Goal: Navigation & Orientation: Find specific page/section

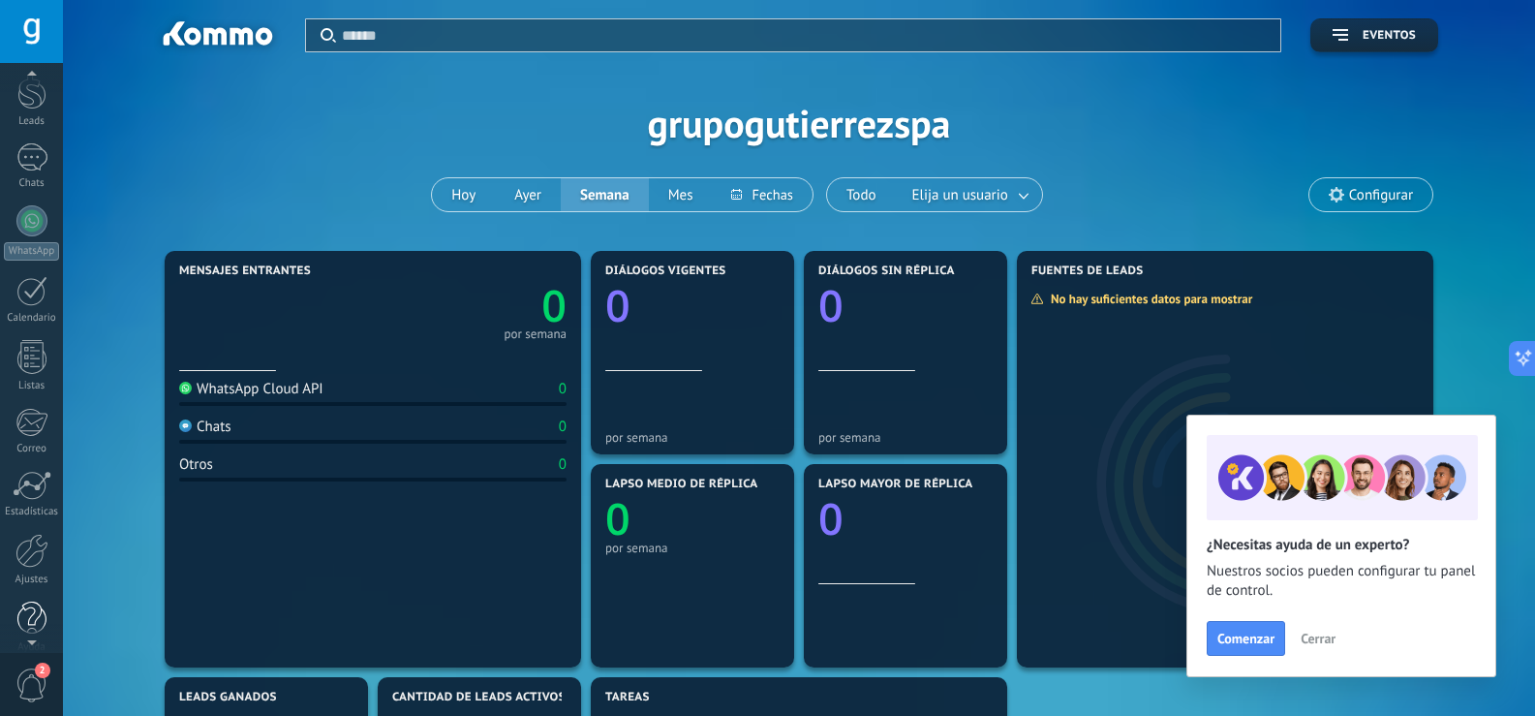
scroll to position [90, 0]
click at [27, 539] on div at bounding box center [31, 530] width 33 height 34
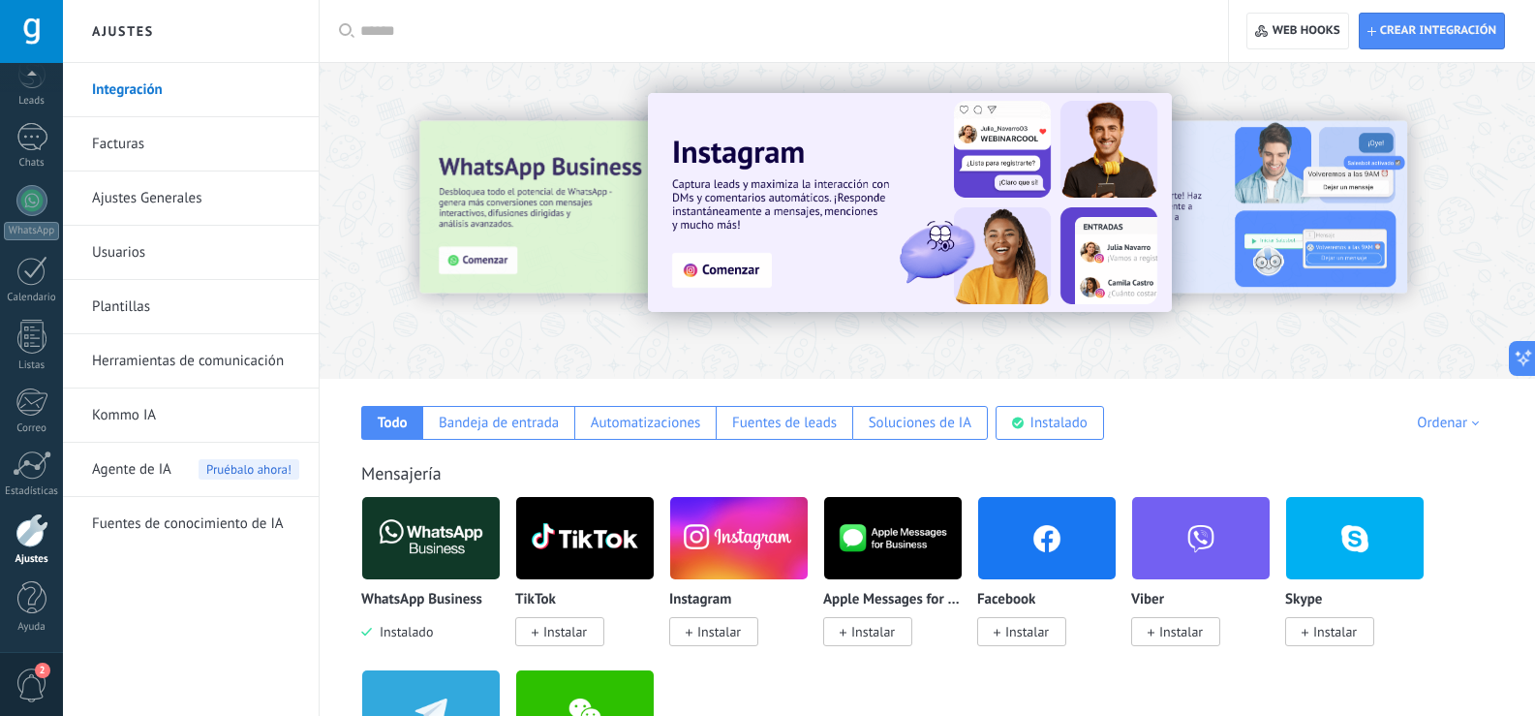
click at [483, 212] on div at bounding box center [453, 220] width 424 height 174
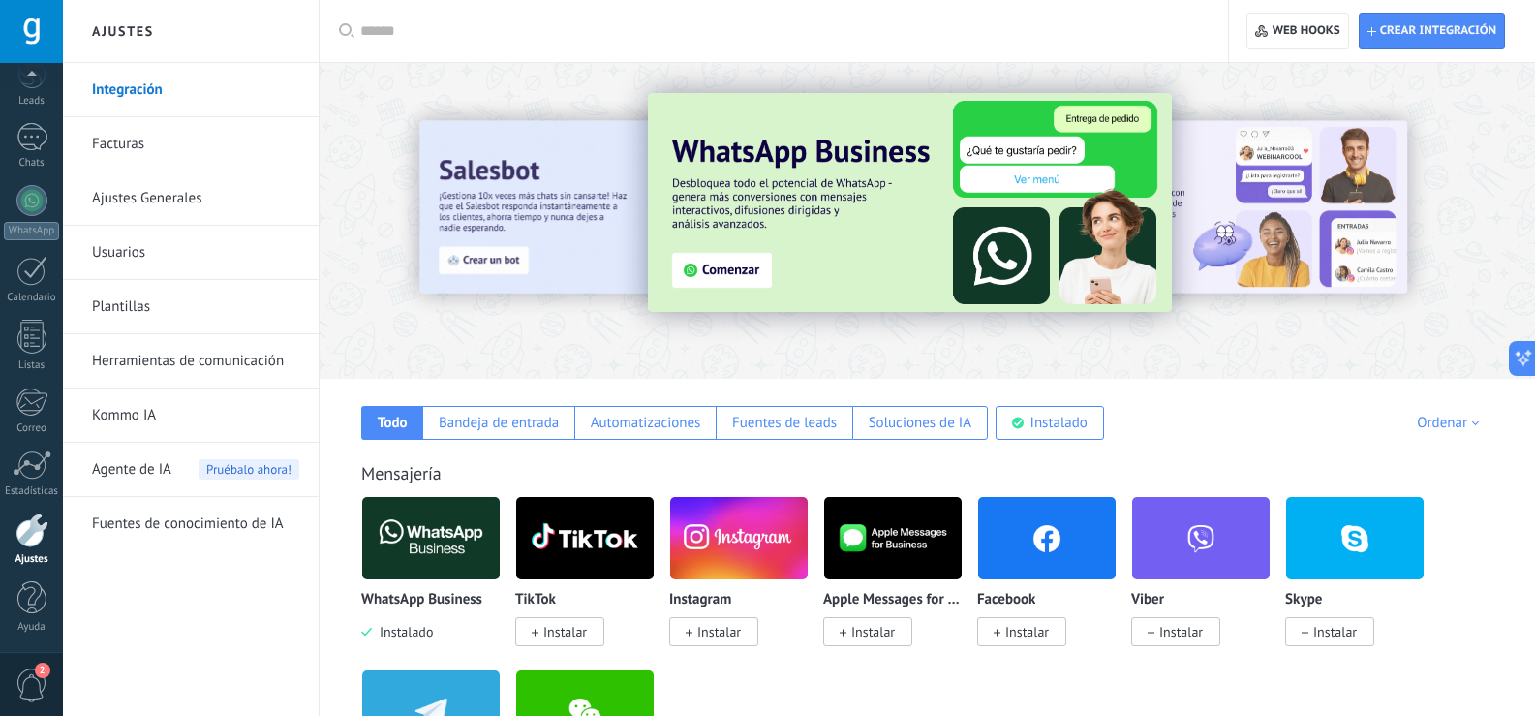
click at [122, 197] on link "Ajustes Generales" at bounding box center [195, 198] width 207 height 54
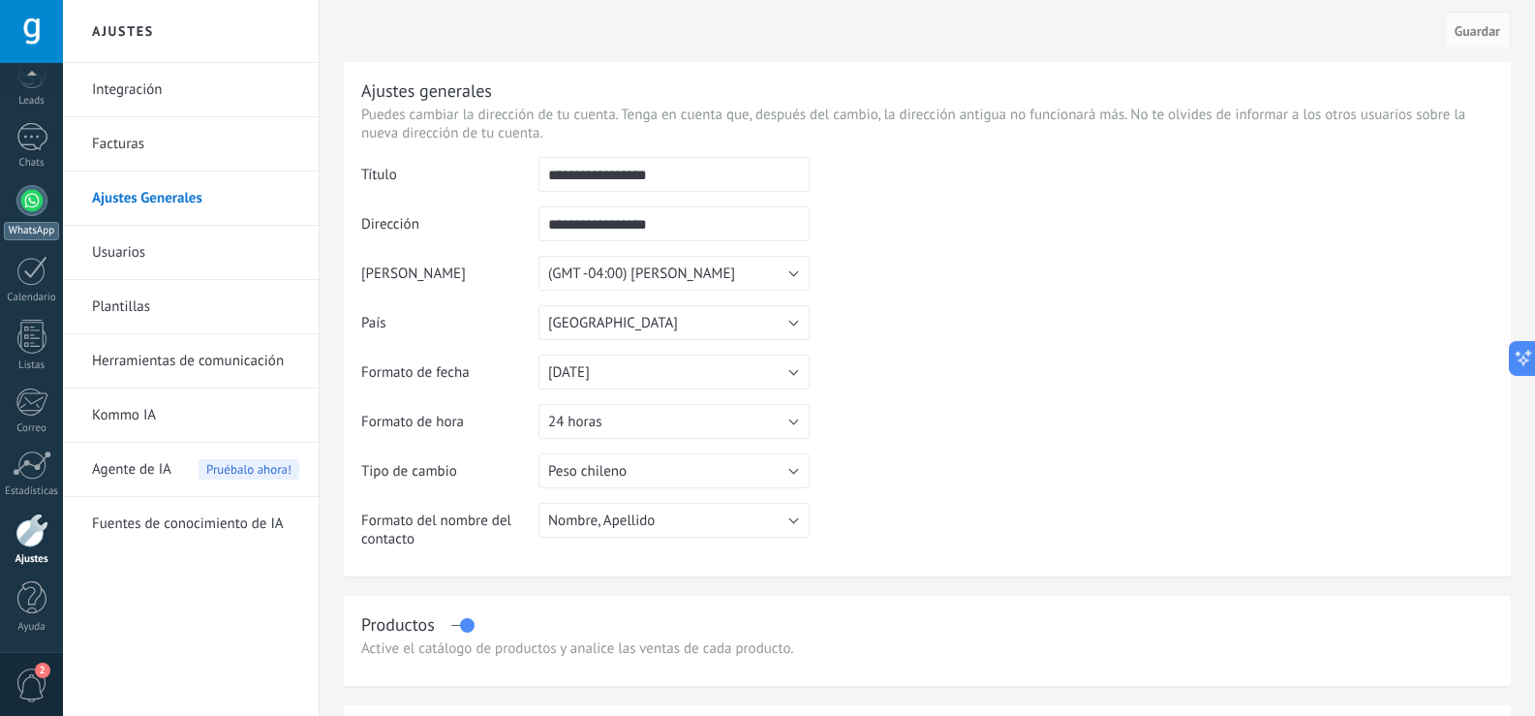
click at [27, 196] on div at bounding box center [31, 200] width 31 height 31
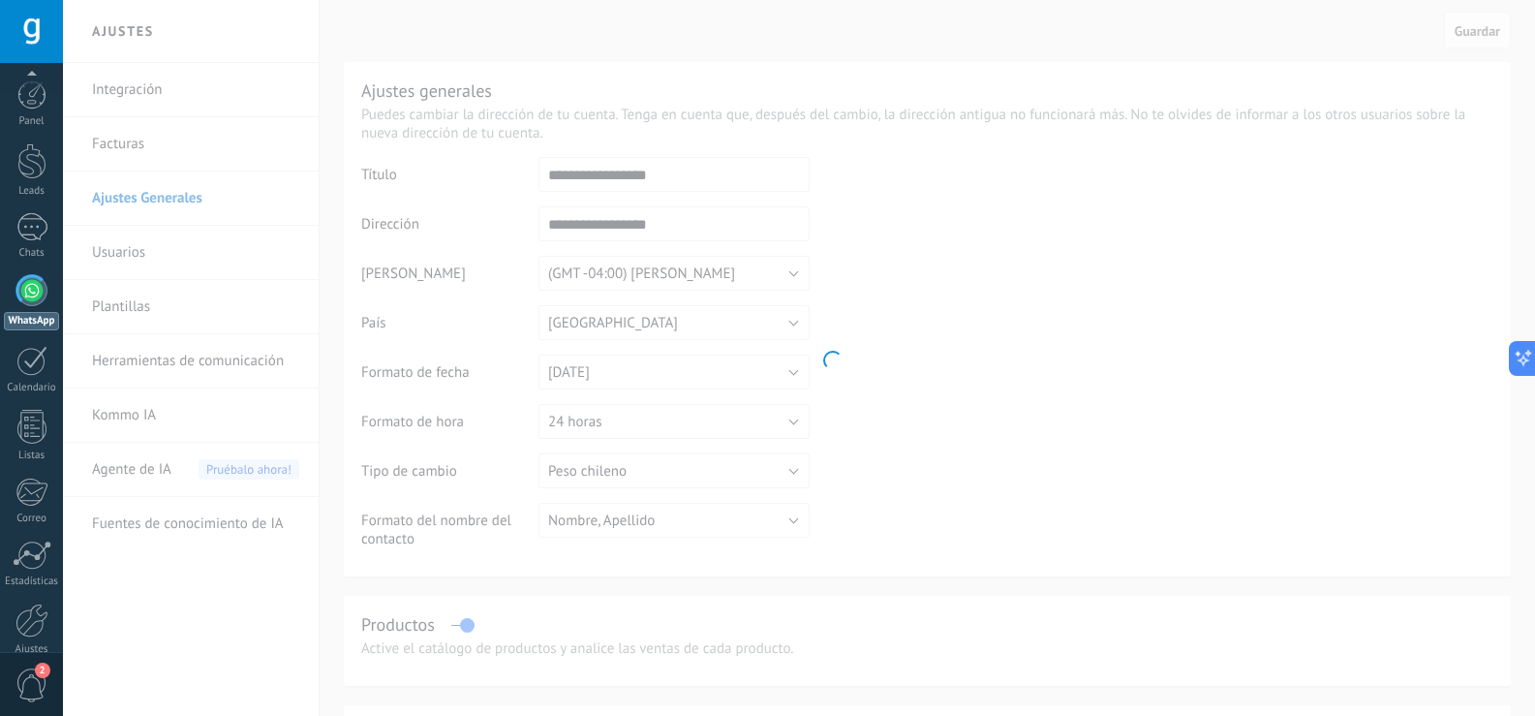
click at [25, 140] on div "Panel Leads Chats WhatsApp Clientes" at bounding box center [31, 411] width 63 height 663
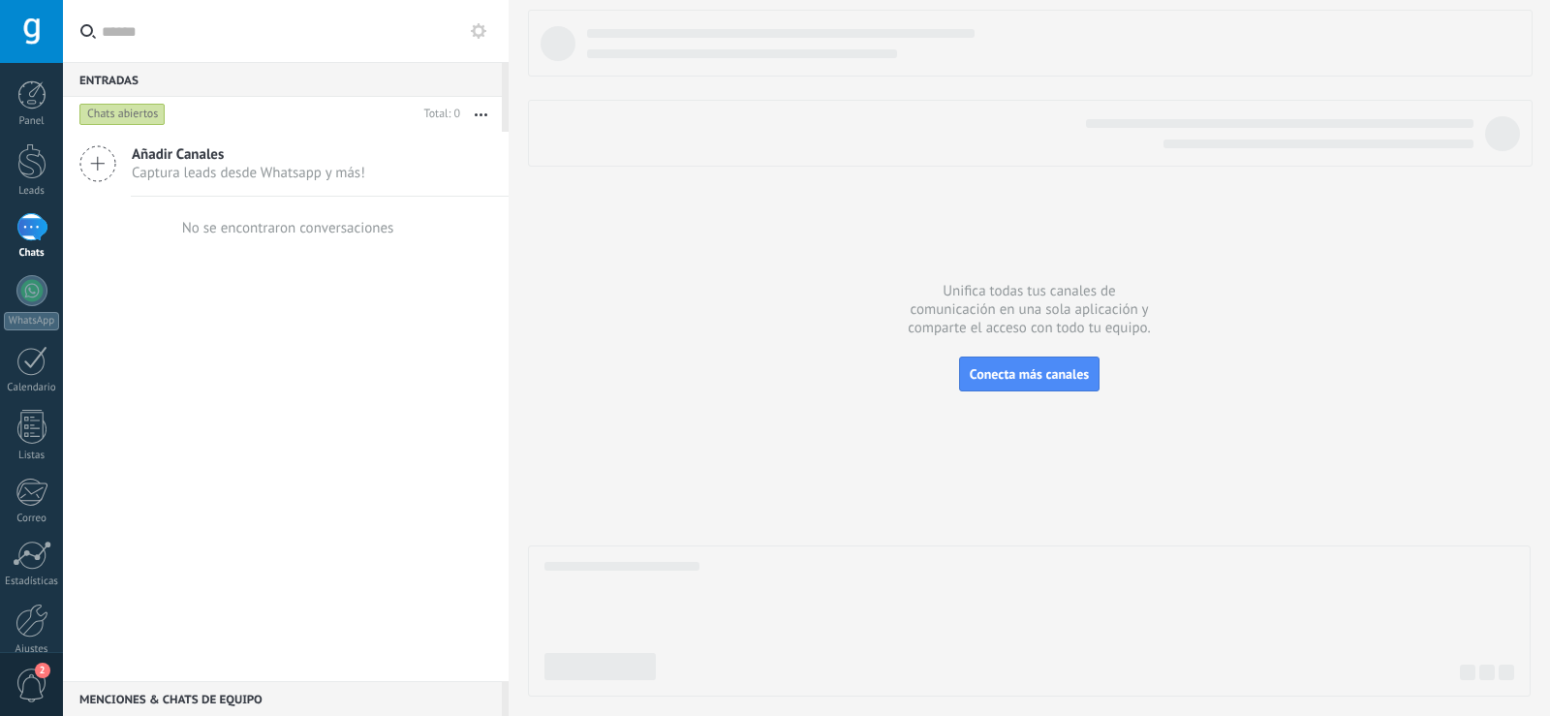
click at [31, 284] on div at bounding box center [31, 290] width 31 height 31
